Goal: Check status

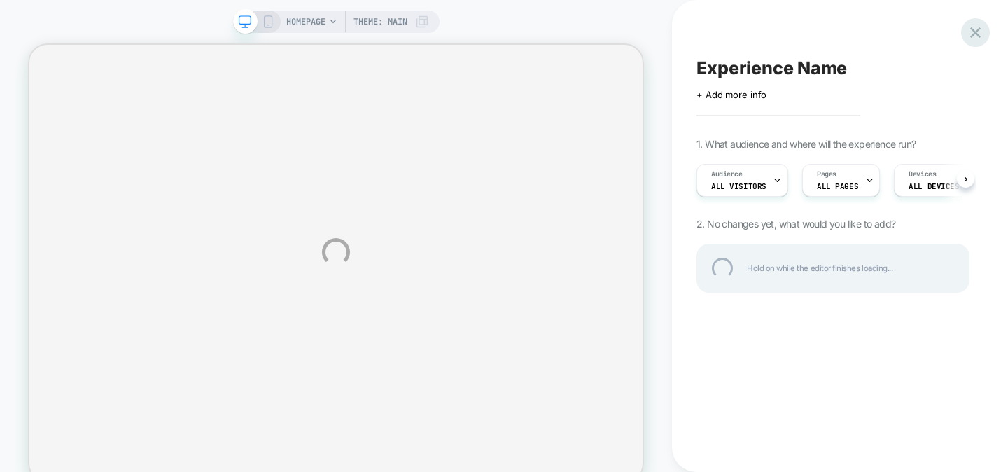
click at [975, 32] on div at bounding box center [975, 32] width 29 height 29
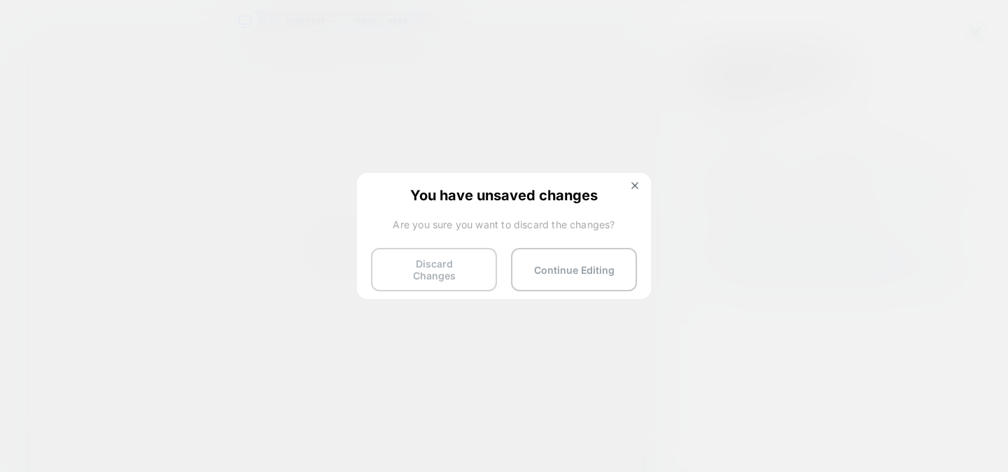
click at [463, 268] on button "Discard Changes" at bounding box center [434, 269] width 126 height 43
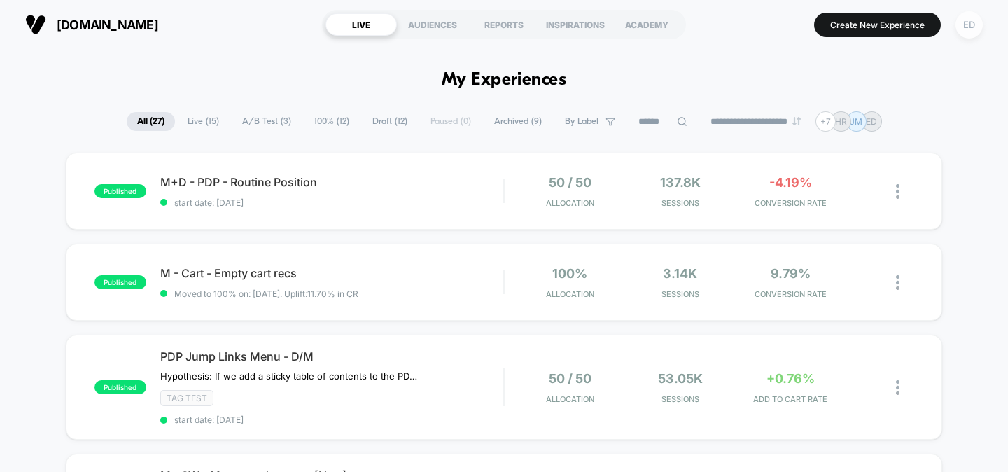
click at [961, 24] on div "ED" at bounding box center [968, 24] width 27 height 27
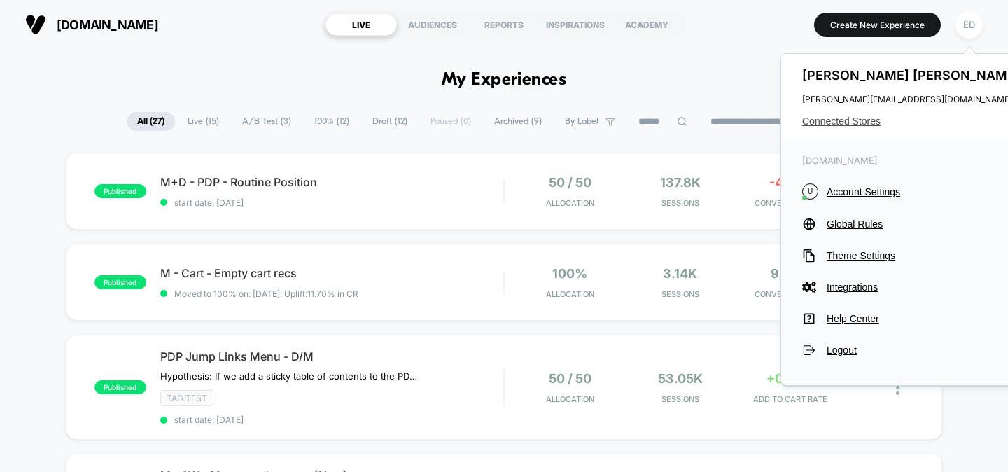
click at [847, 122] on span "Connected Stores" at bounding box center [912, 120] width 221 height 11
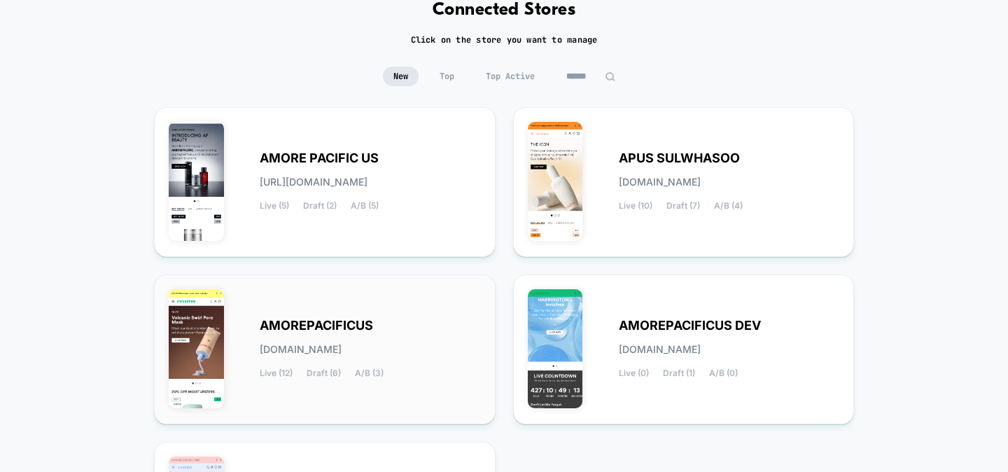
scroll to position [81, 0]
click at [371, 320] on span "AMOREPACIFICUS" at bounding box center [316, 325] width 113 height 10
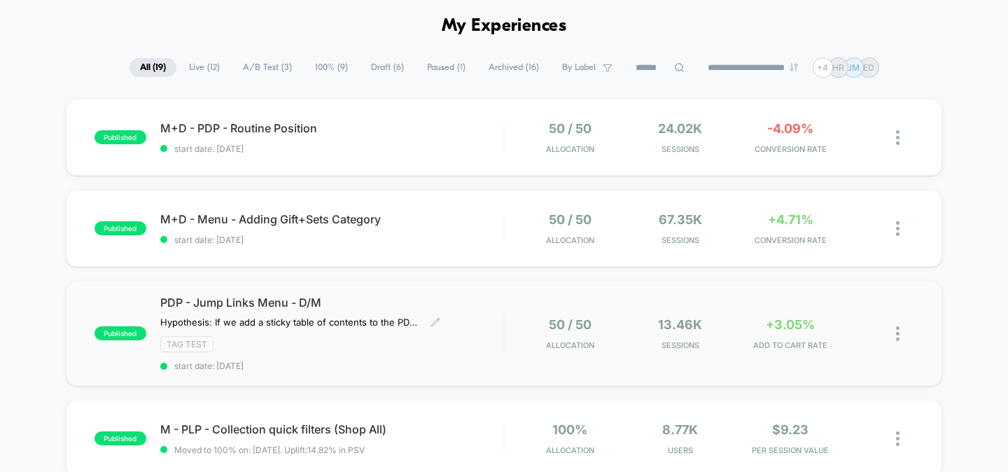
scroll to position [81, 0]
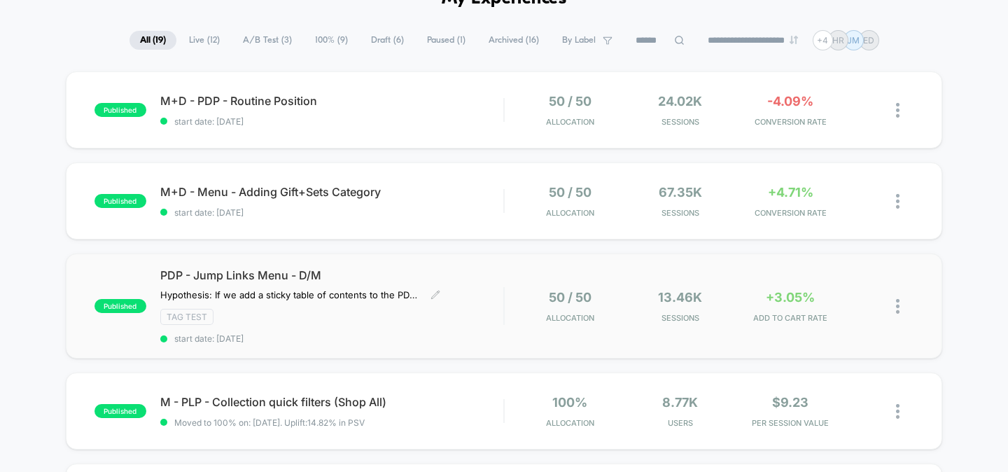
click at [338, 334] on span "start date: [DATE]" at bounding box center [332, 338] width 344 height 10
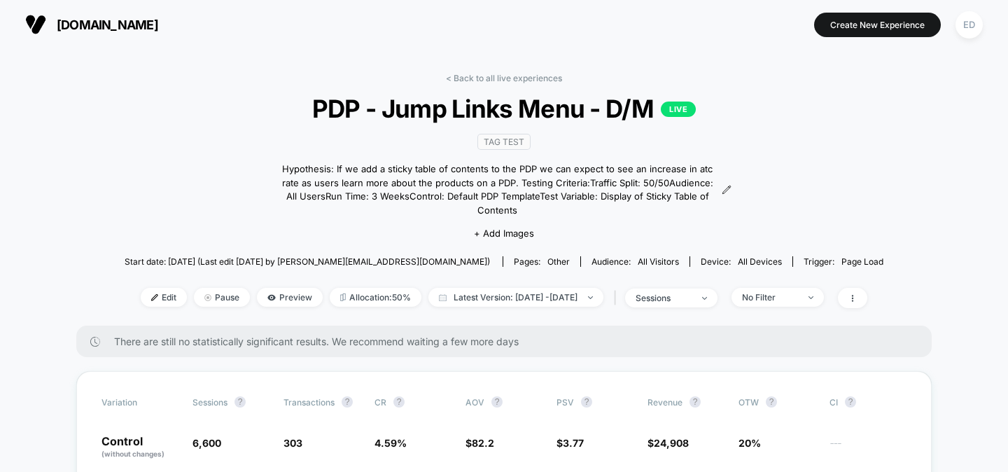
click at [92, 337] on icon at bounding box center [95, 342] width 10 height 10
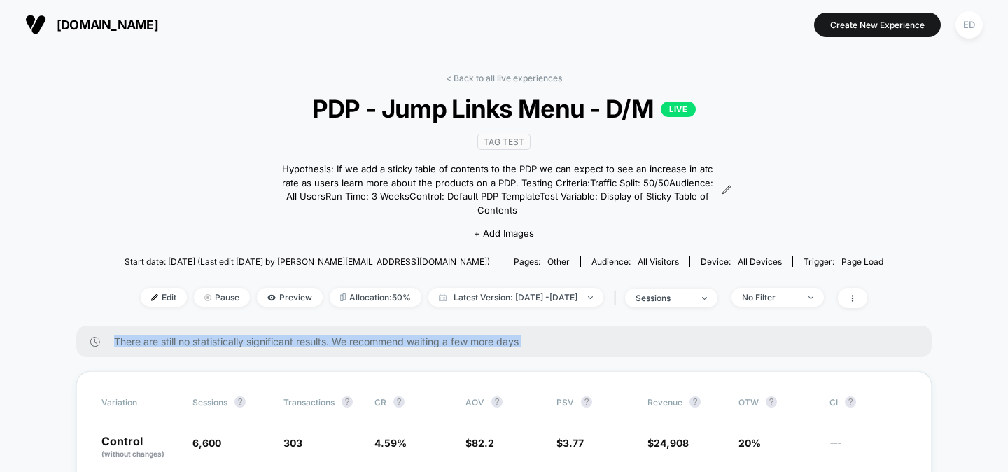
click at [134, 335] on span "There are still no statistically significant results. We recommend waiting a fe…" at bounding box center [508, 341] width 789 height 12
click at [204, 333] on div "There are still no statistically significant results. We recommend waiting a fe…" at bounding box center [503, 340] width 855 height 31
click at [320, 335] on span "There are still no statistically significant results. We recommend waiting a fe…" at bounding box center [508, 341] width 789 height 12
click at [467, 76] on link "< Back to all live experiences" at bounding box center [504, 78] width 116 height 10
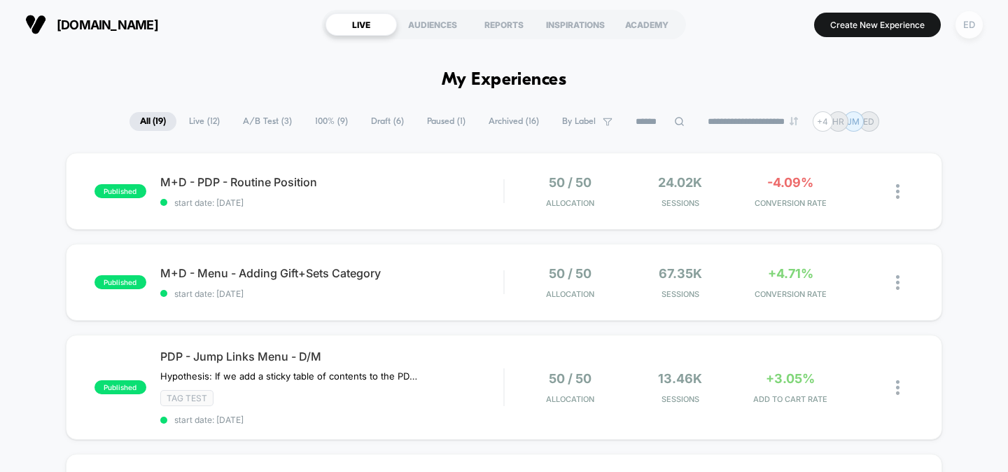
click at [964, 24] on div "ED" at bounding box center [968, 24] width 27 height 27
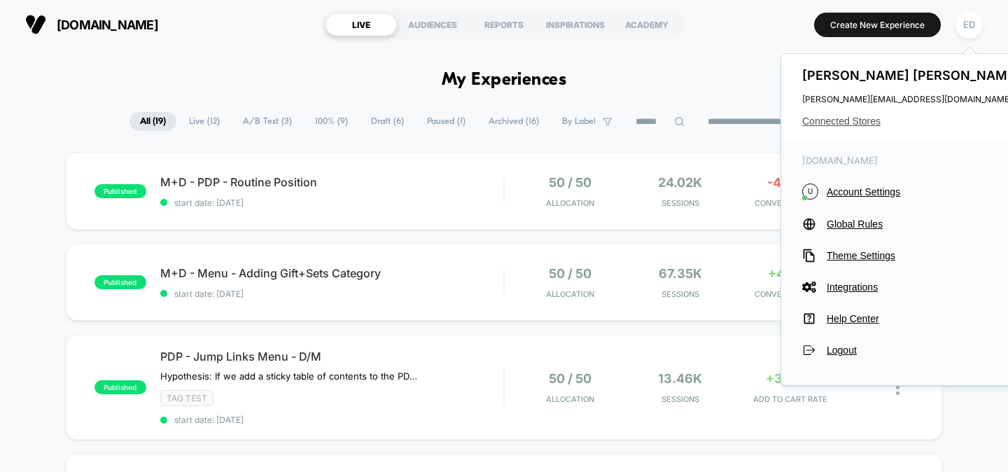
click at [853, 116] on span "Connected Stores" at bounding box center [912, 120] width 221 height 11
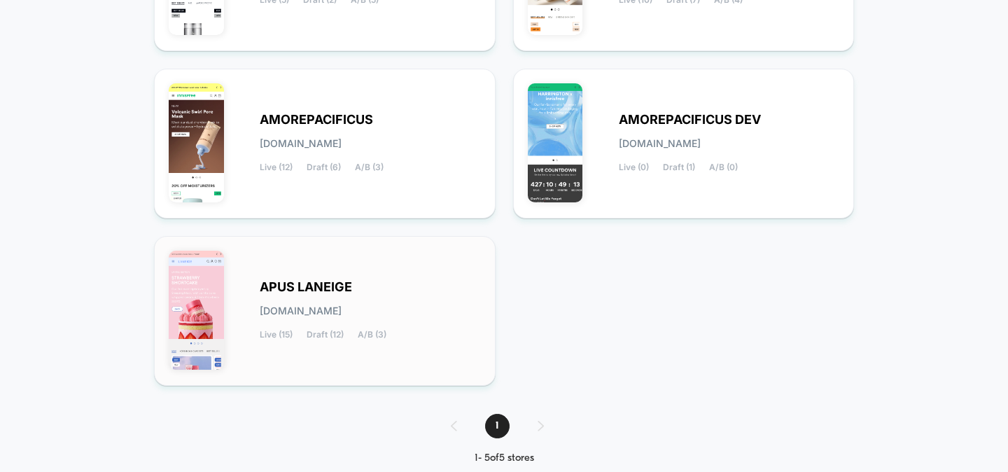
click at [323, 284] on span "APUS LANEIGE" at bounding box center [306, 287] width 92 height 10
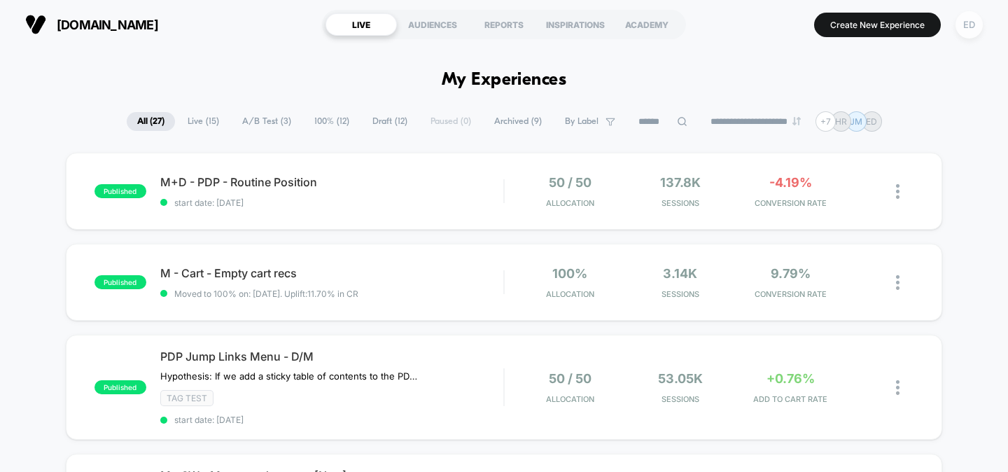
click at [976, 18] on div "ED" at bounding box center [968, 24] width 27 height 27
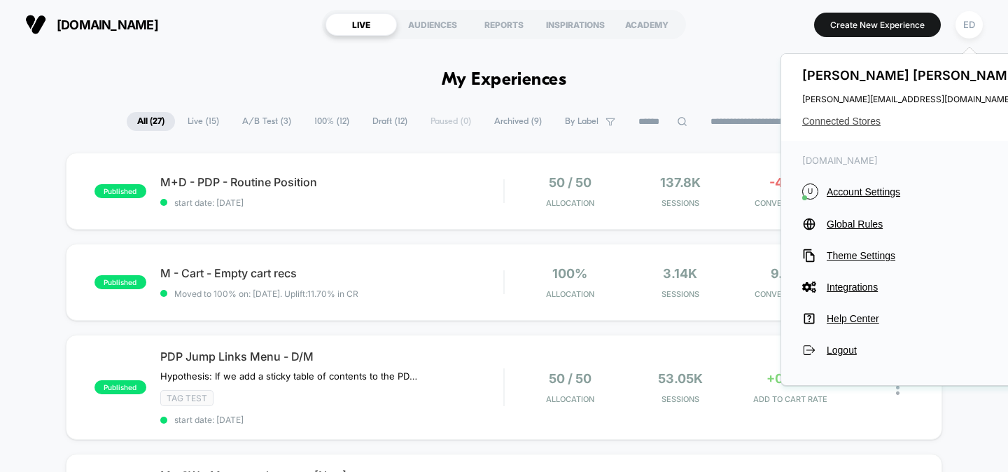
click at [839, 117] on span "Connected Stores" at bounding box center [912, 120] width 221 height 11
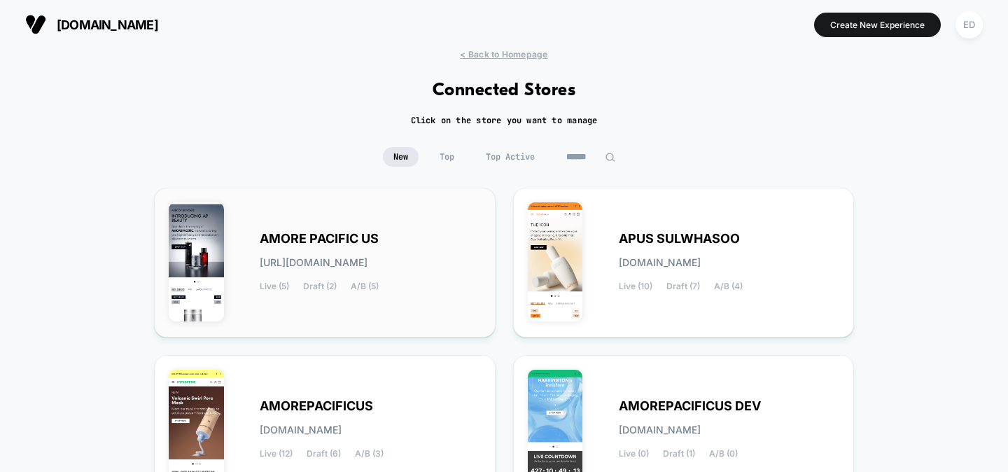
click at [278, 246] on div "AMORE PACIFIC US [URL][DOMAIN_NAME] Live (5) Draft (2) A/B (5)" at bounding box center [370, 262] width 221 height 57
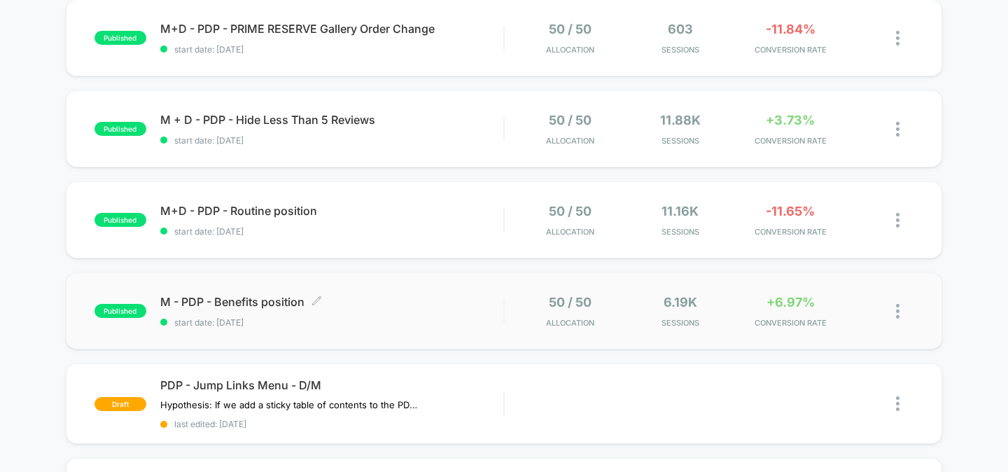
scroll to position [247, 0]
